Goal: Task Accomplishment & Management: Manage account settings

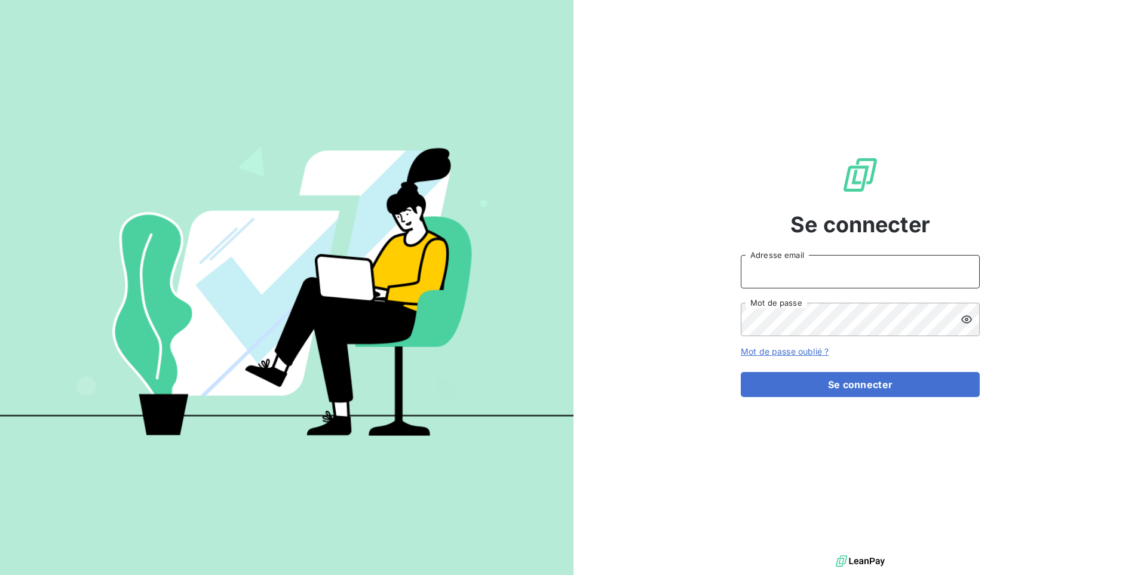
click at [815, 263] on input "Adresse email" at bounding box center [860, 271] width 239 height 33
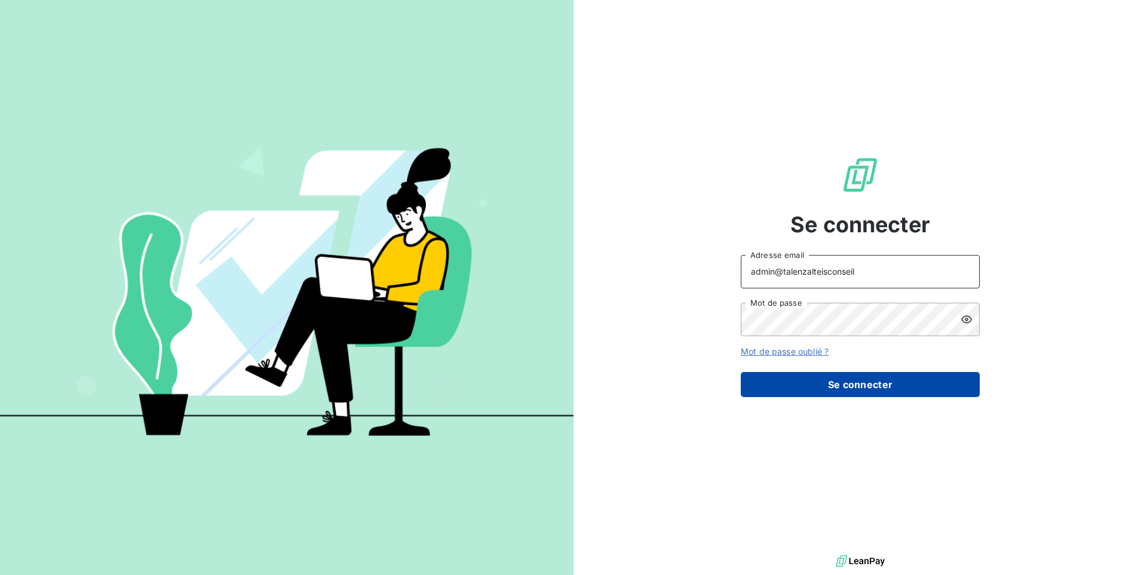
type input "admin@talenzalteisconseil"
click at [851, 385] on button "Se connecter" at bounding box center [860, 384] width 239 height 25
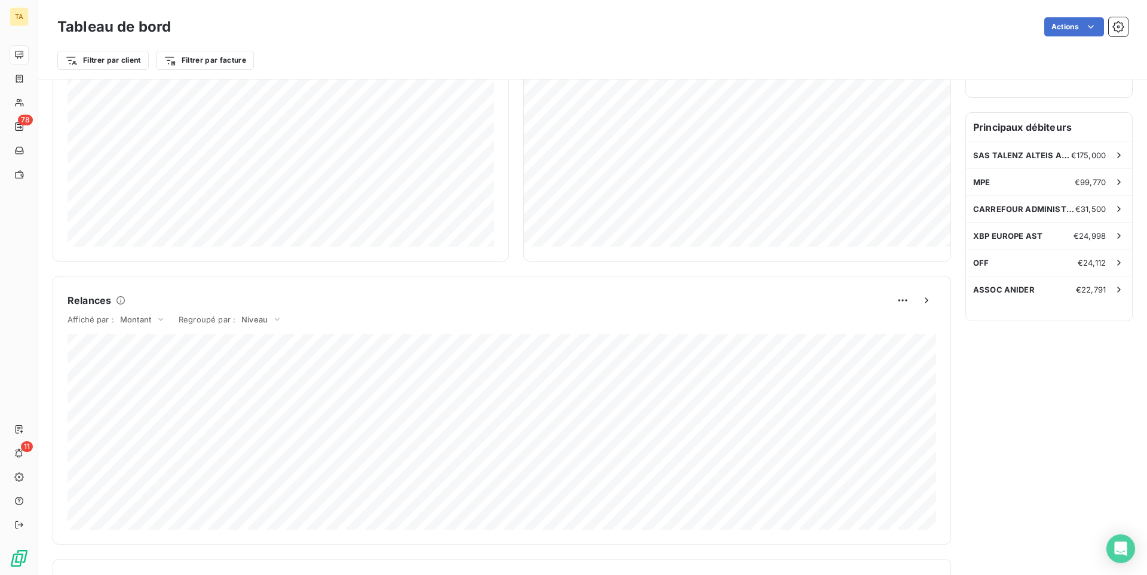
scroll to position [223, 0]
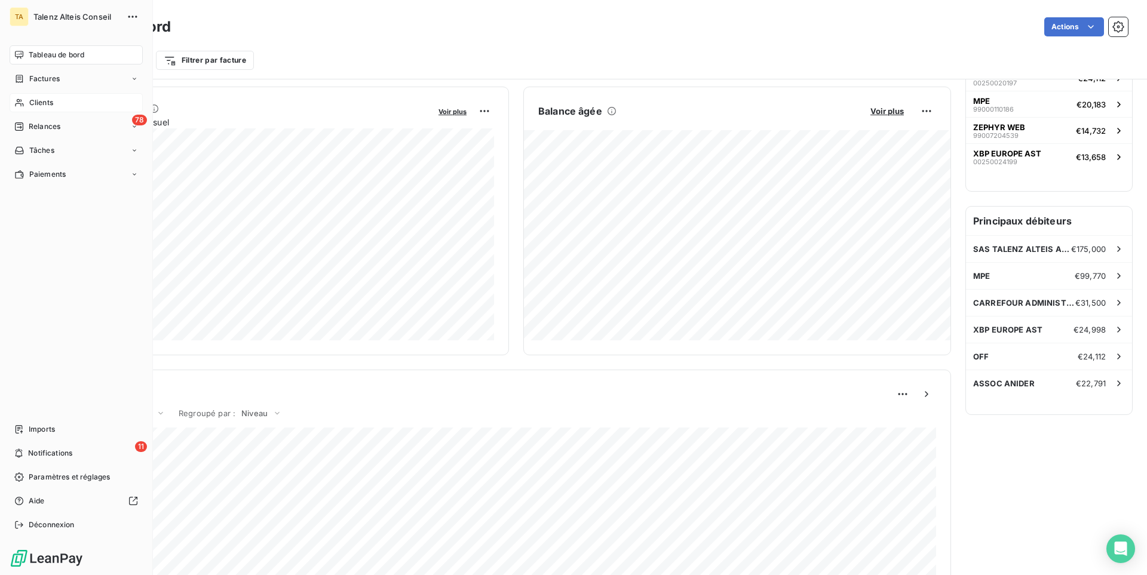
click at [49, 104] on span "Clients" at bounding box center [41, 102] width 24 height 11
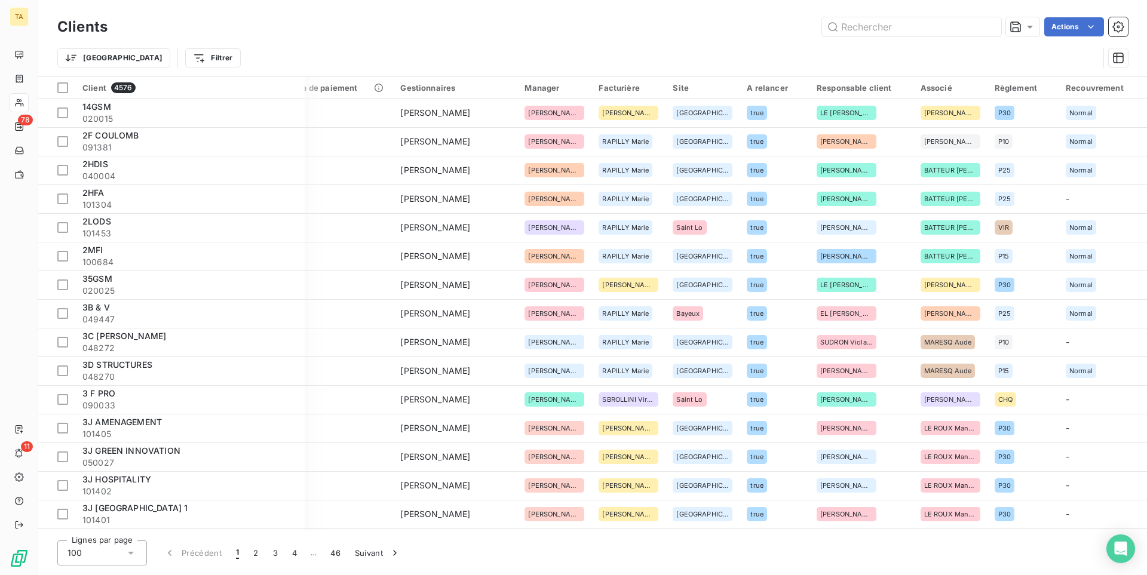
scroll to position [0, 551]
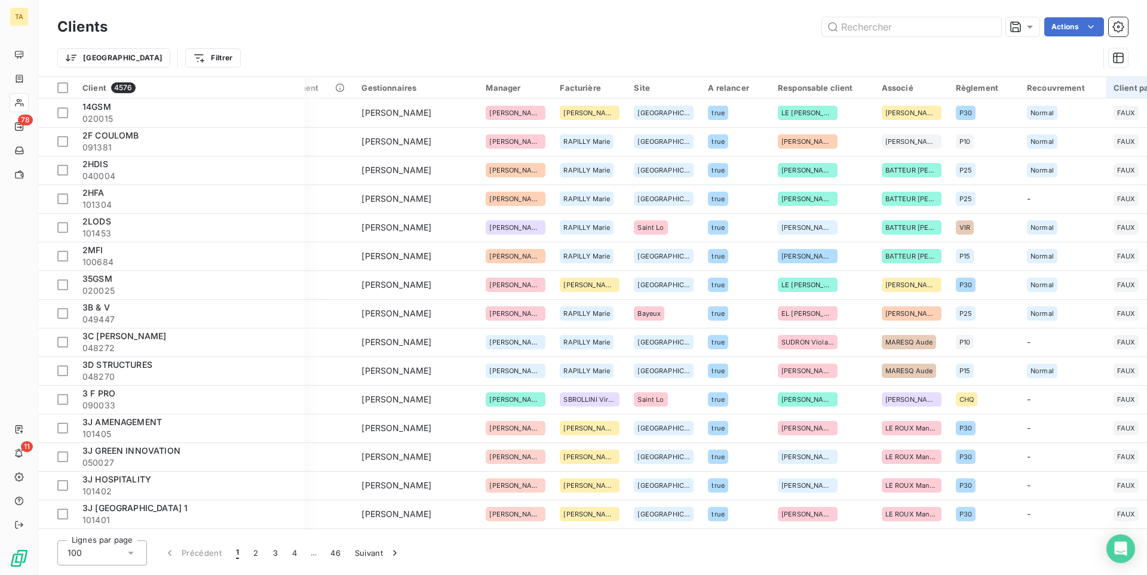
click at [1114, 88] on div "Client parti" at bounding box center [1143, 88] width 59 height 10
click at [1130, 85] on html "TA 78 11 Clients Actions Trier Filtrer Client 4576 Plan de relance Montant d'en…" at bounding box center [573, 287] width 1147 height 575
click at [1110, 88] on html "TA 78 11 Clients Actions Trier Filtrer Client 4576 Plan de relance Montant d'en…" at bounding box center [573, 287] width 1147 height 575
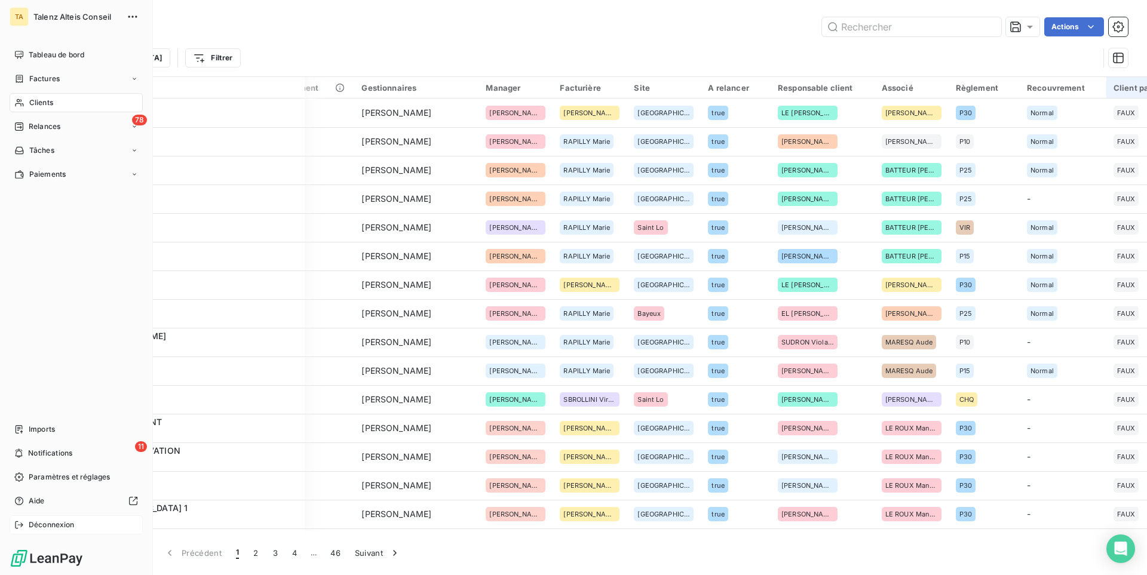
click at [33, 529] on span "Déconnexion" at bounding box center [52, 525] width 46 height 11
